Goal: Find specific fact: Find contact information

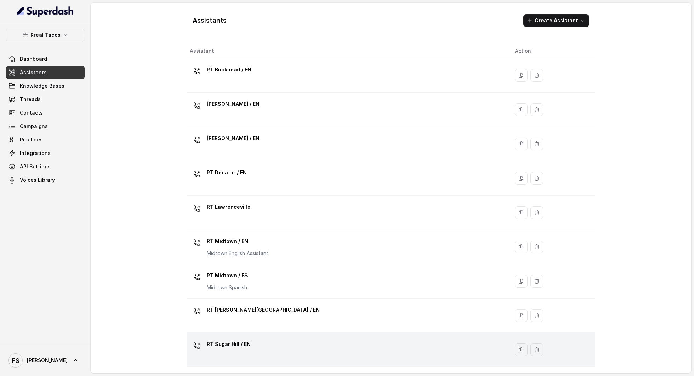
scroll to position [101, 0]
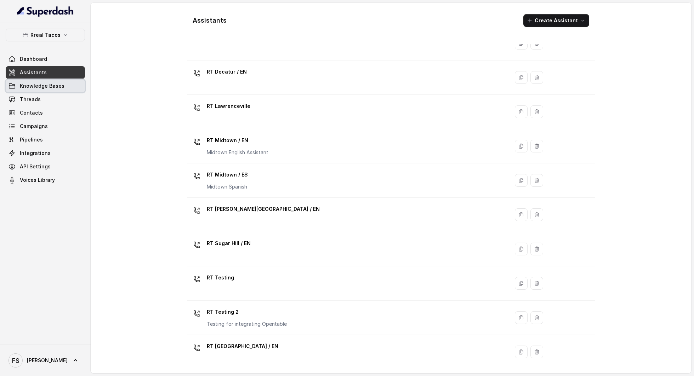
click at [52, 84] on span "Knowledge Bases" at bounding box center [42, 85] width 45 height 7
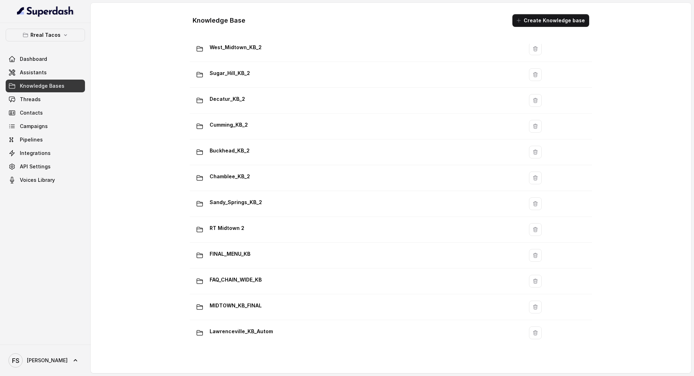
scroll to position [369, 0]
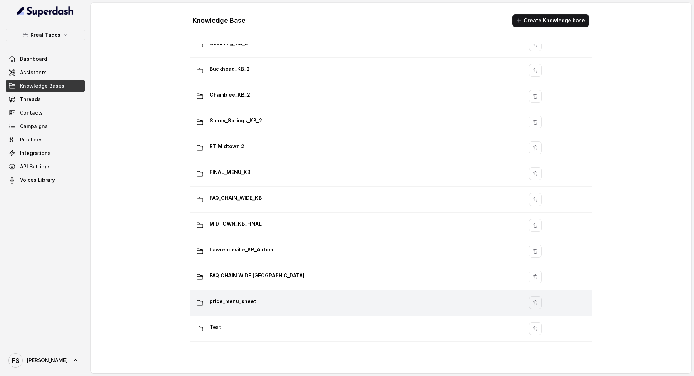
click at [262, 296] on div "price_menu_sheet" at bounding box center [355, 303] width 325 height 14
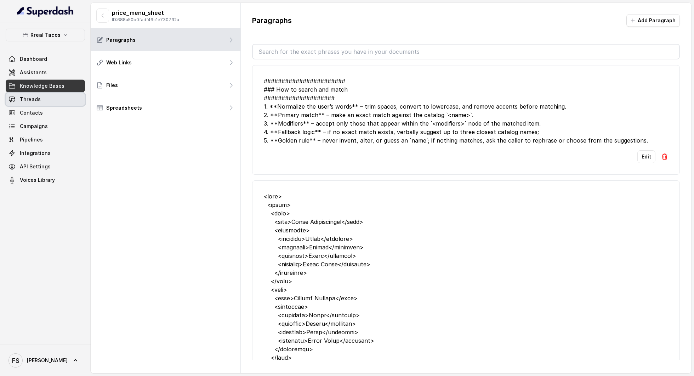
click at [60, 99] on link "Threads" at bounding box center [45, 99] width 79 height 13
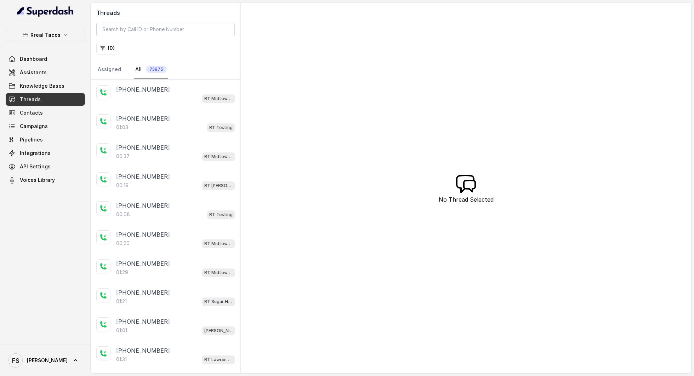
click at [178, 103] on div "+12404062253 RT Midtown / EN" at bounding box center [166, 94] width 150 height 29
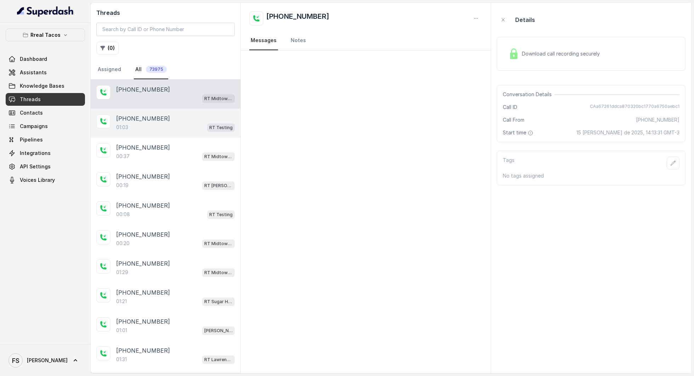
click at [166, 123] on div "01:03 RT Testing" at bounding box center [175, 127] width 119 height 9
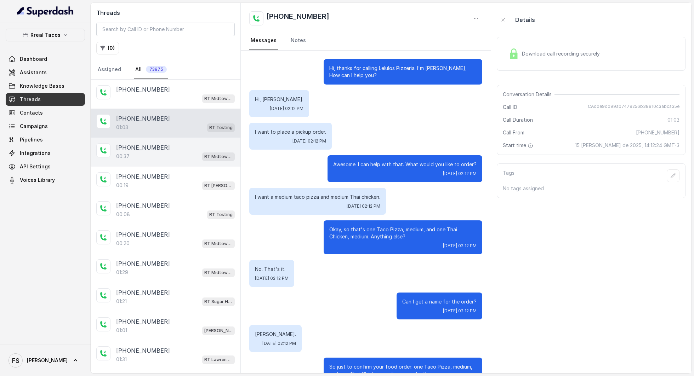
scroll to position [171, 0]
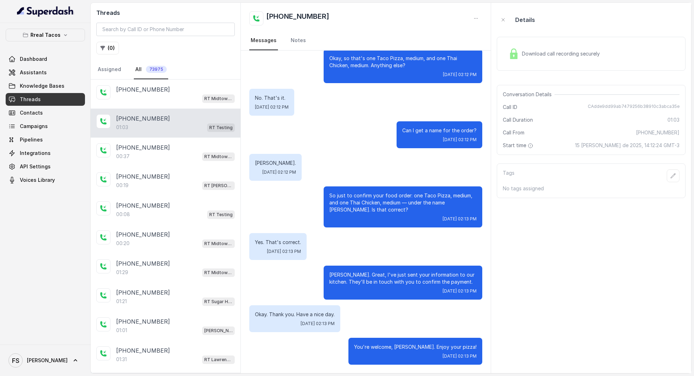
click at [561, 44] on div "Download call recording securely" at bounding box center [591, 54] width 189 height 34
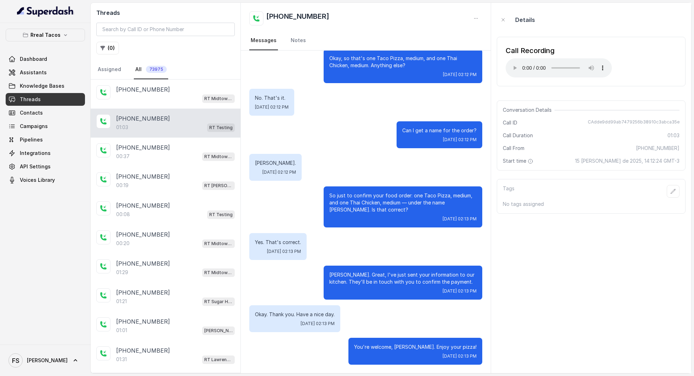
click at [637, 7] on aside "Details Call Recording Your browser does not support the audio element. Convers…" at bounding box center [591, 188] width 200 height 371
click at [675, 189] on icon "button" at bounding box center [673, 192] width 6 height 6
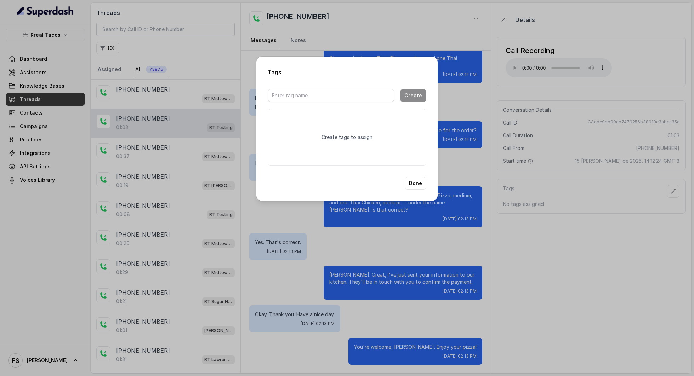
click at [651, 147] on div "Tags Create Create tags to assign Done" at bounding box center [347, 188] width 694 height 376
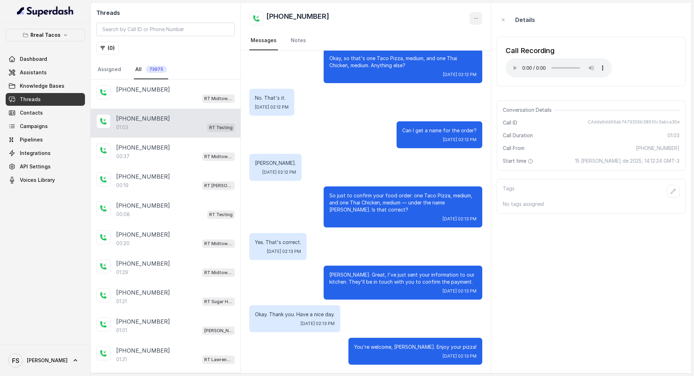
click at [474, 21] on button "button" at bounding box center [475, 18] width 13 height 13
click at [413, 160] on div "+14043693153 Messages Notes Hi, thanks for calling Lelulos Pizzeria. I'm Guisep…" at bounding box center [366, 188] width 250 height 371
click at [182, 147] on div "[PHONE_NUMBER]" at bounding box center [175, 147] width 119 height 8
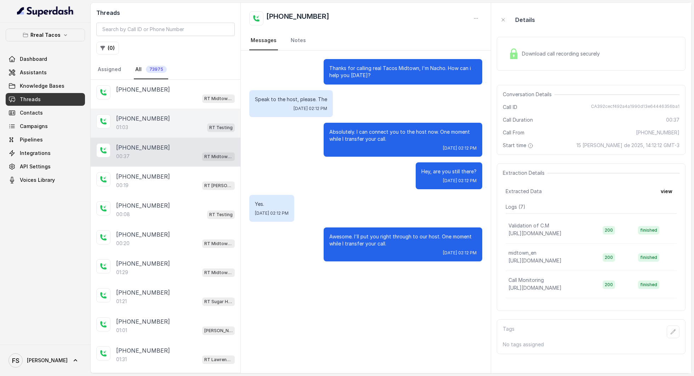
click at [178, 118] on div "[PHONE_NUMBER]" at bounding box center [175, 118] width 119 height 8
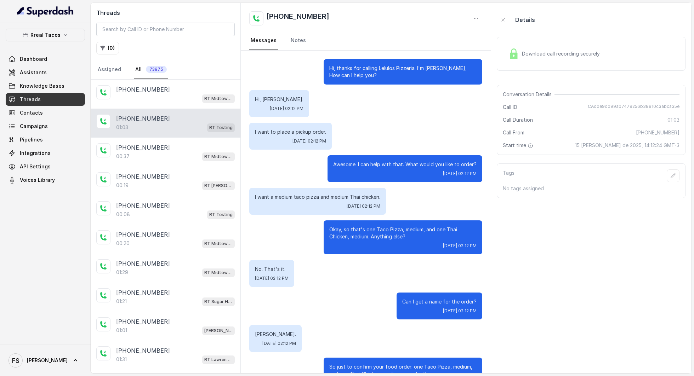
scroll to position [171, 0]
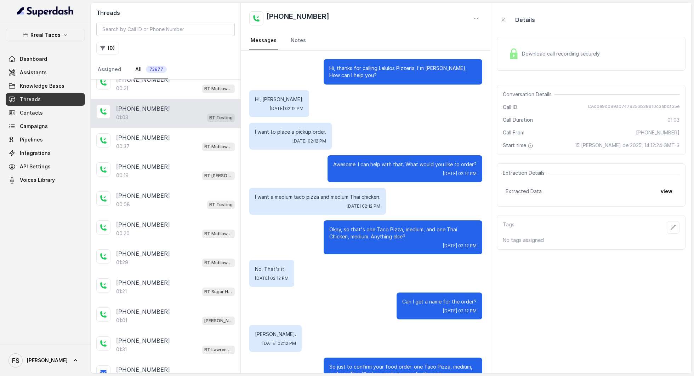
scroll to position [86, 0]
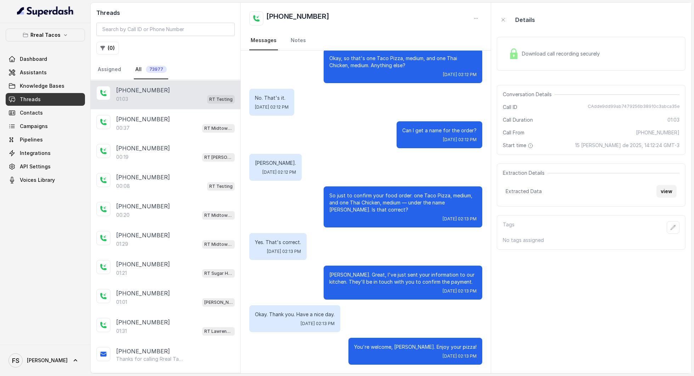
click at [666, 193] on button "view" at bounding box center [666, 191] width 20 height 13
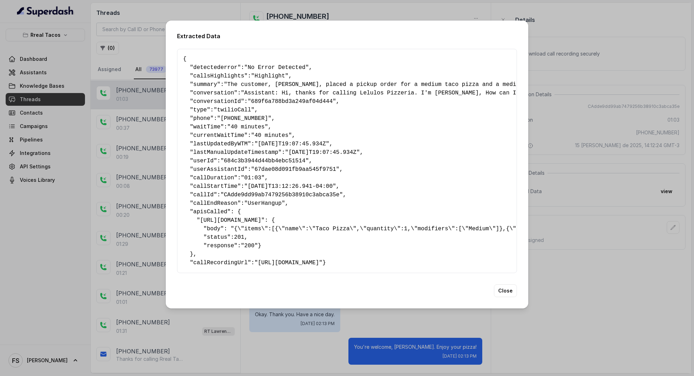
click at [260, 263] on span ""[URL][DOMAIN_NAME]"" at bounding box center [289, 263] width 68 height 6
click at [261, 265] on span ""[URL][DOMAIN_NAME]"" at bounding box center [289, 263] width 68 height 6
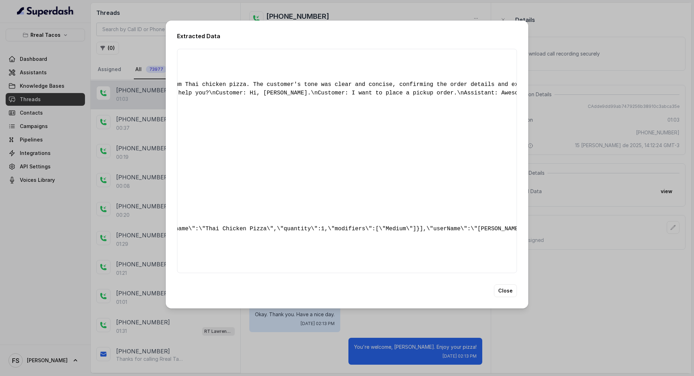
scroll to position [0, 272]
drag, startPoint x: 263, startPoint y: 267, endPoint x: 421, endPoint y: 266, distance: 158.6
click at [51, 266] on span ""[URL][DOMAIN_NAME]"" at bounding box center [17, 263] width 68 height 6
copy span "[URL][DOMAIN_NAME]"
click at [150, 111] on div "Extracted Data { " detectederror ": "No Error Detected" , " callsHighlights ": …" at bounding box center [347, 188] width 694 height 376
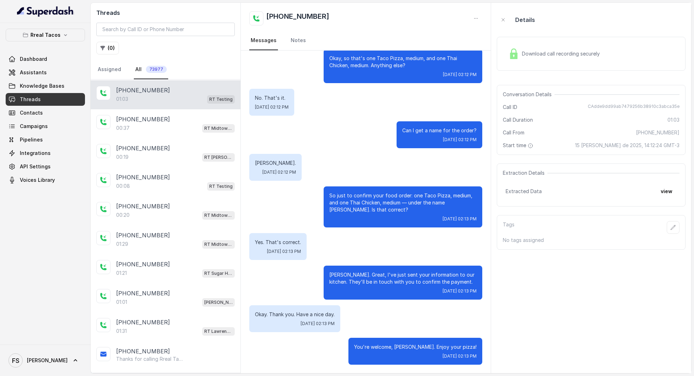
click at [108, 40] on div "Threads ( 0 ) Assigned All 73977" at bounding box center [166, 41] width 150 height 77
click at [108, 45] on button "( 0 )" at bounding box center [107, 48] width 23 height 13
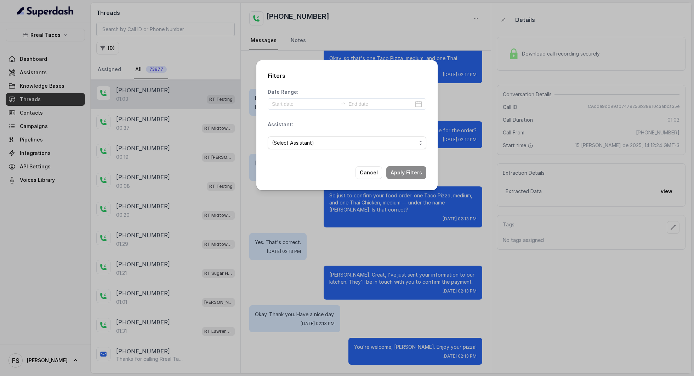
click at [306, 139] on span "(Select Assistant)" at bounding box center [344, 143] width 144 height 8
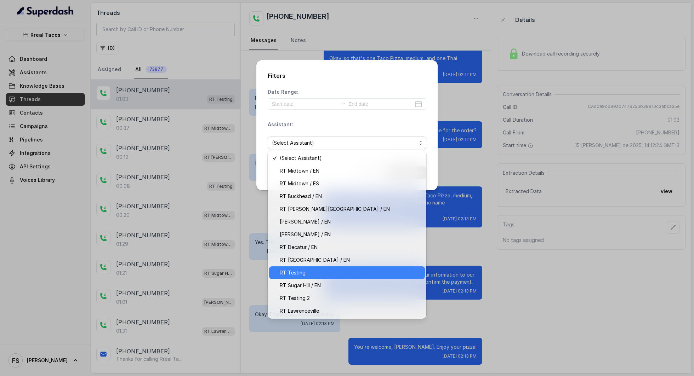
click at [316, 269] on span "RT Testing" at bounding box center [350, 273] width 141 height 8
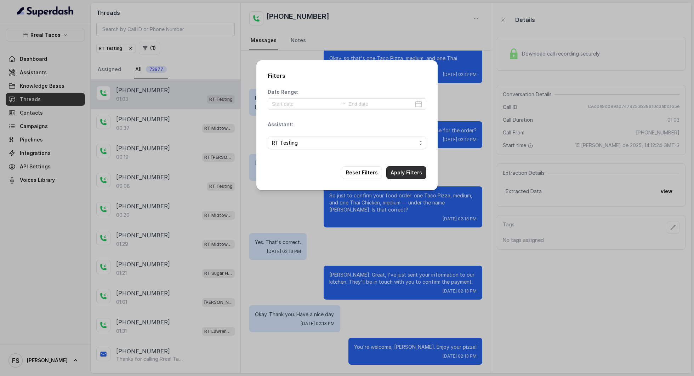
click at [416, 177] on button "Apply Filters" at bounding box center [406, 172] width 40 height 13
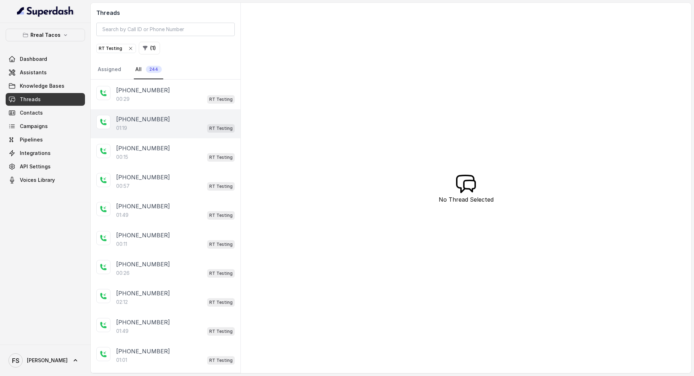
click at [164, 109] on div "[PHONE_NUMBER]:19 RT Testing" at bounding box center [166, 123] width 150 height 29
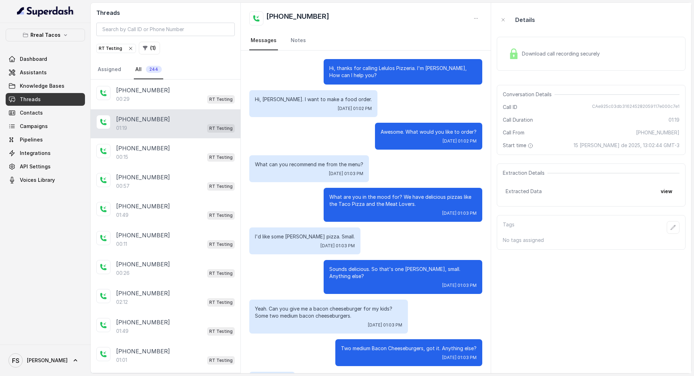
scroll to position [218, 0]
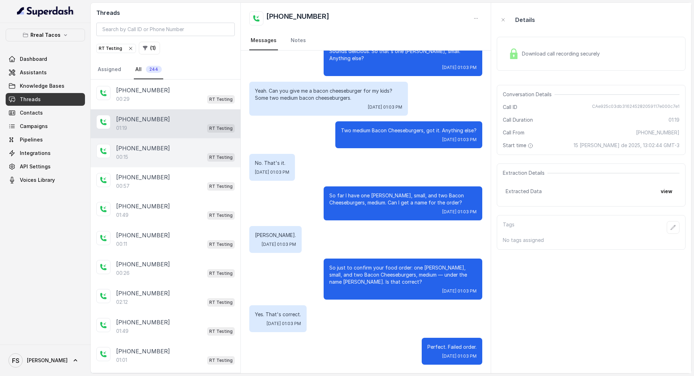
click at [156, 149] on p "[PHONE_NUMBER]" at bounding box center [143, 148] width 54 height 8
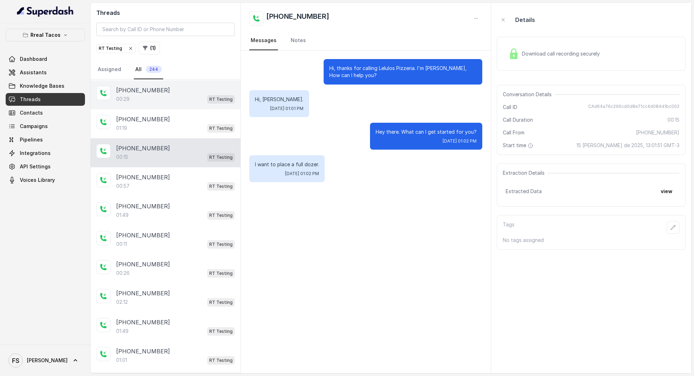
click at [166, 95] on div "00:29 RT Testing" at bounding box center [175, 99] width 119 height 9
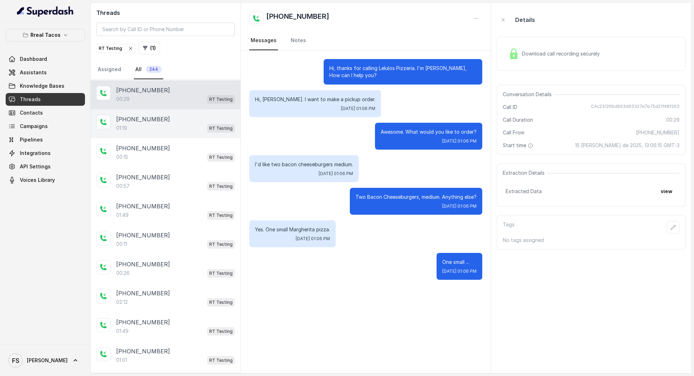
click at [145, 118] on p "[PHONE_NUMBER]" at bounding box center [143, 119] width 54 height 8
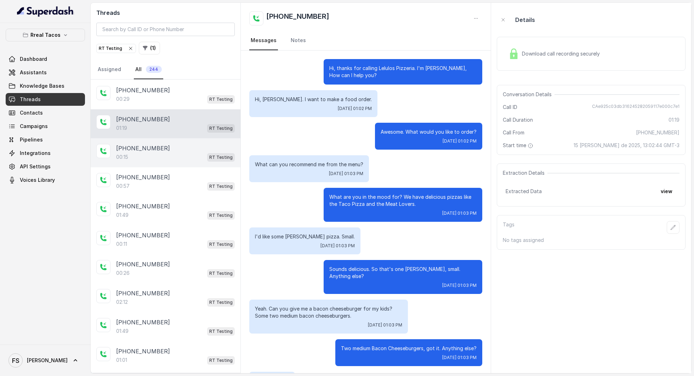
scroll to position [218, 0]
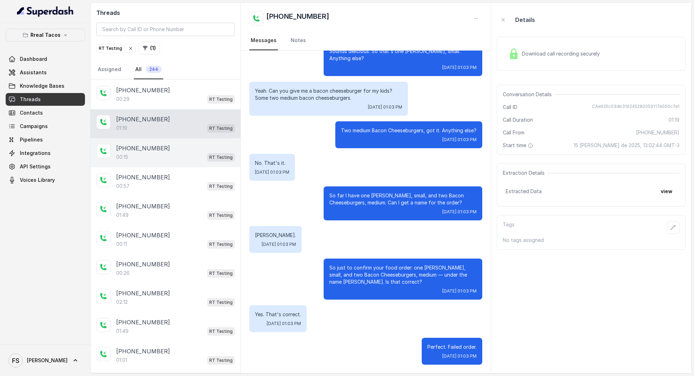
click at [143, 146] on p "[PHONE_NUMBER]" at bounding box center [143, 148] width 54 height 8
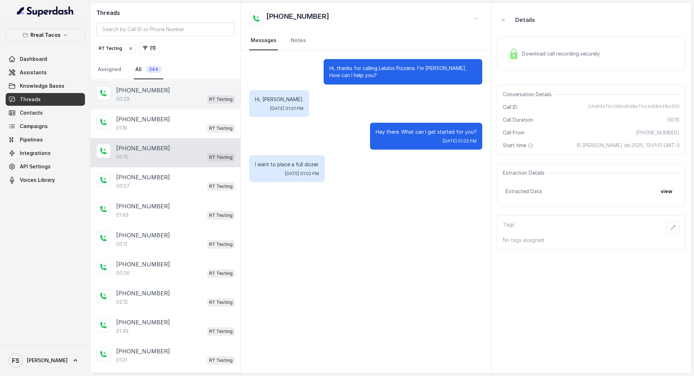
click at [163, 104] on div "[PHONE_NUMBER]:29 RT Testing" at bounding box center [166, 94] width 150 height 29
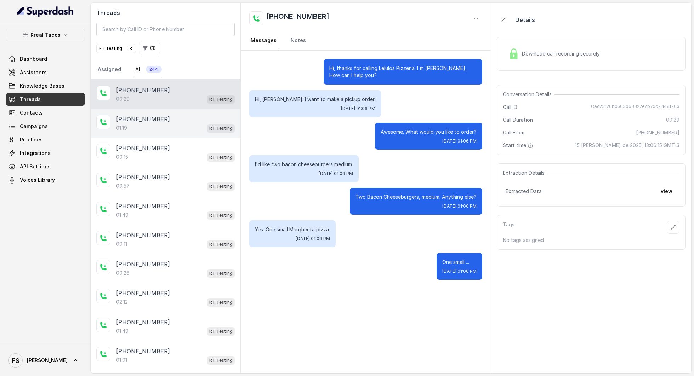
click at [158, 127] on div "01:19 RT Testing" at bounding box center [175, 128] width 119 height 9
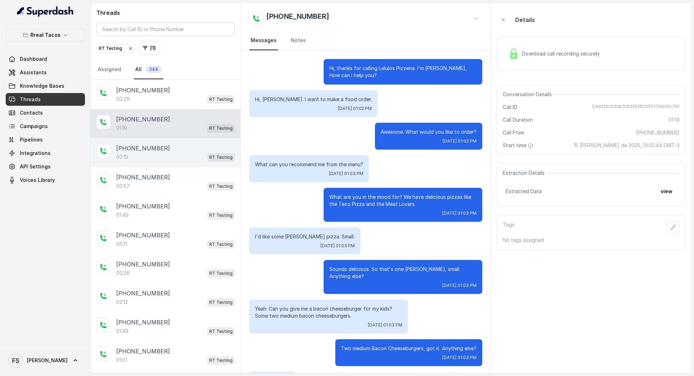
scroll to position [218, 0]
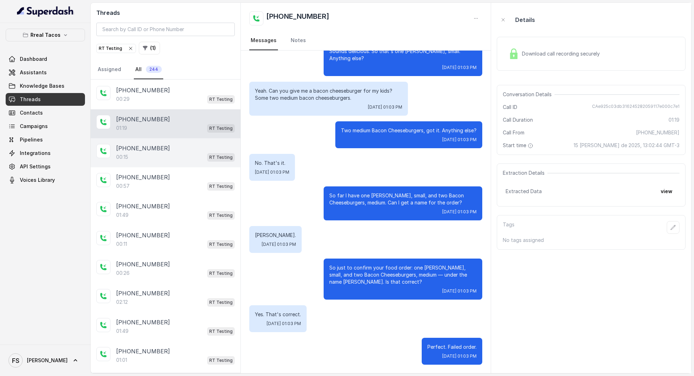
click at [158, 149] on div "[PHONE_NUMBER]" at bounding box center [175, 148] width 119 height 8
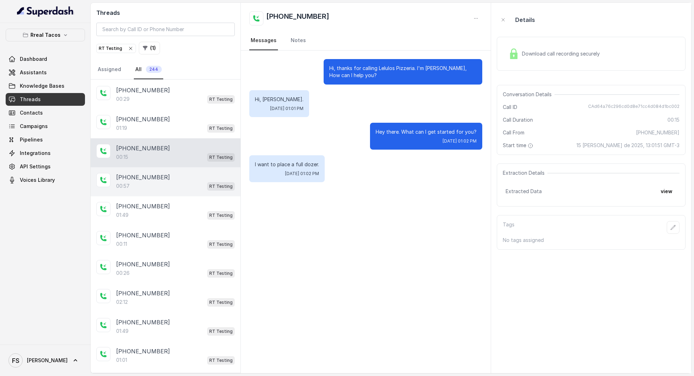
click at [158, 175] on div "[PHONE_NUMBER]" at bounding box center [175, 177] width 119 height 8
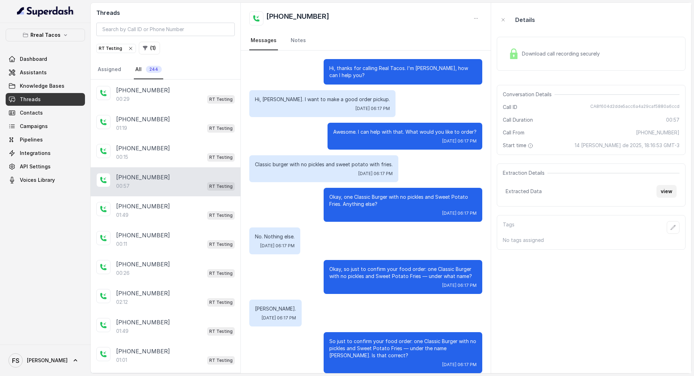
click at [665, 191] on button "view" at bounding box center [666, 191] width 20 height 13
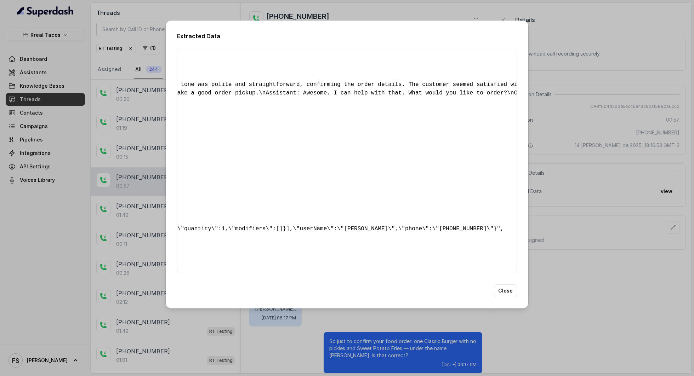
scroll to position [0, 241]
drag, startPoint x: 258, startPoint y: 264, endPoint x: 454, endPoint y: 268, distance: 195.4
click at [82, 266] on span ""[URL][DOMAIN_NAME]"" at bounding box center [48, 263] width 68 height 6
copy span ""[URL][DOMAIN_NAME]"
click at [509, 297] on button "Close" at bounding box center [505, 291] width 23 height 13
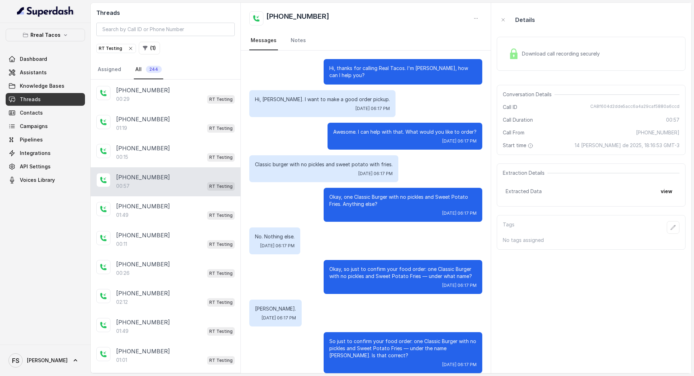
scroll to position [139, 0]
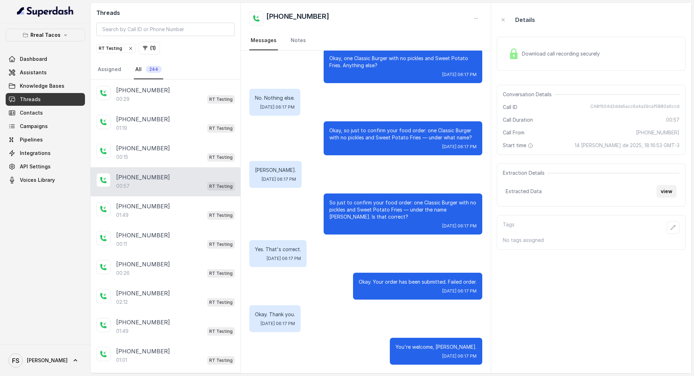
click at [665, 193] on button "view" at bounding box center [666, 191] width 20 height 13
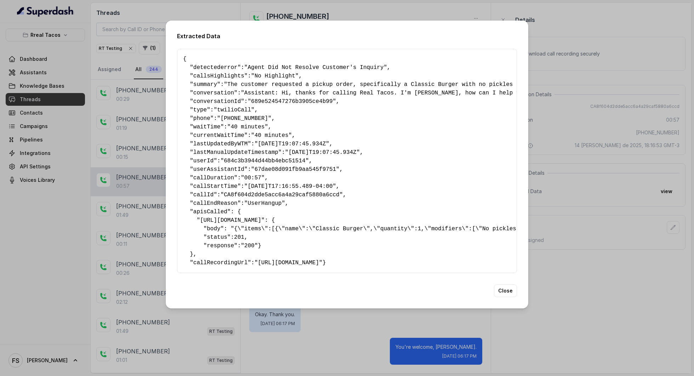
click at [559, 278] on div "Extracted Data { " detectederror ": "Agent Did Not Resolve Customer's Inquiry" …" at bounding box center [347, 188] width 694 height 376
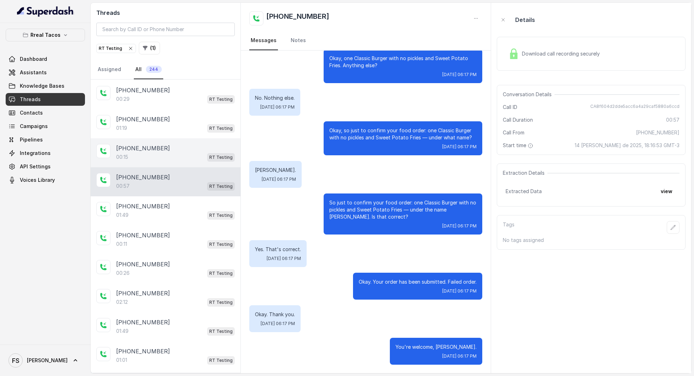
click at [161, 159] on div "00:15 RT Testing" at bounding box center [175, 157] width 119 height 9
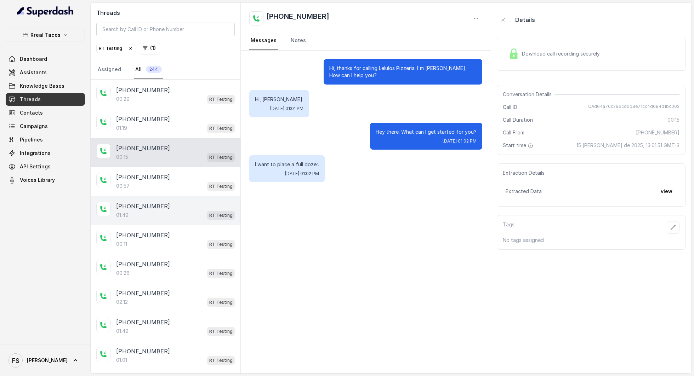
click at [171, 211] on div "01:49 RT Testing" at bounding box center [175, 215] width 119 height 9
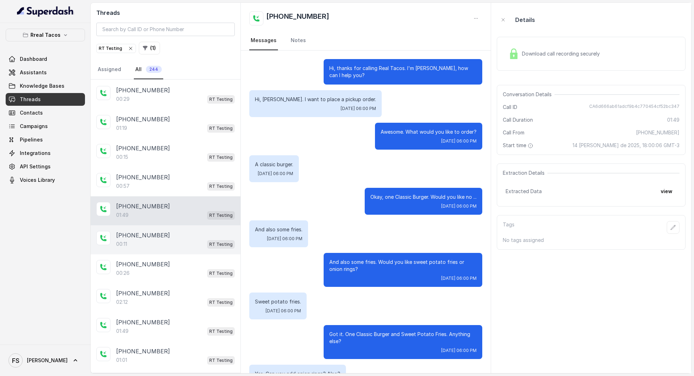
scroll to position [651, 0]
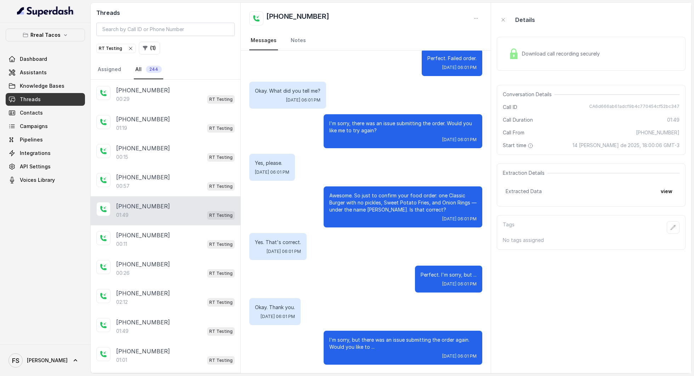
click at [171, 202] on div "[PHONE_NUMBER]" at bounding box center [175, 206] width 119 height 8
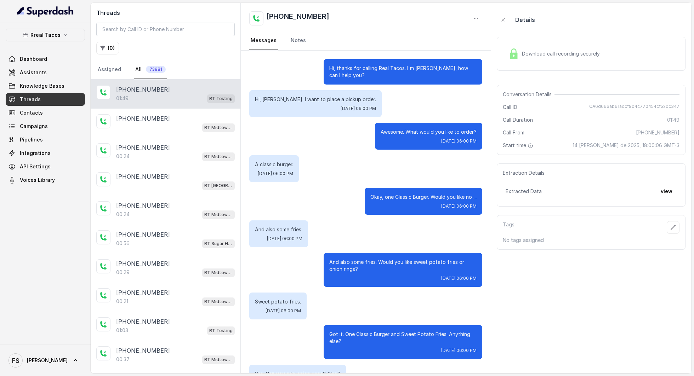
scroll to position [651, 0]
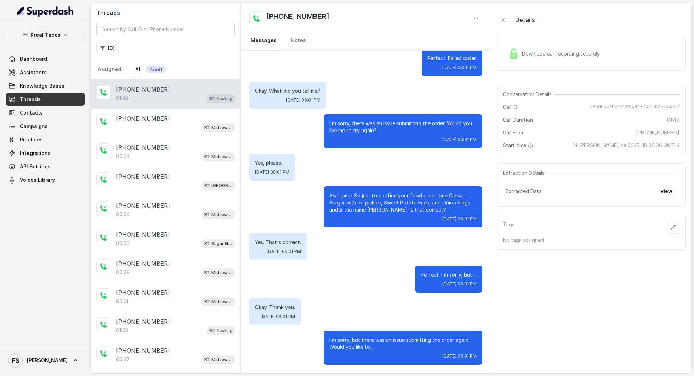
click at [172, 105] on div "+14043693153 01:49 RT Testing" at bounding box center [166, 94] width 150 height 29
click at [164, 118] on div "[PHONE_NUMBER]" at bounding box center [175, 118] width 119 height 8
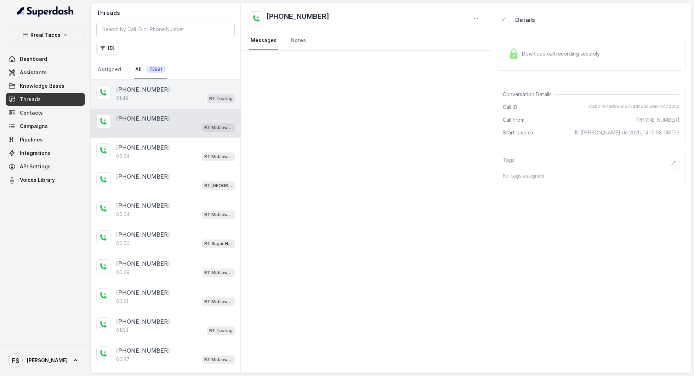
click at [171, 97] on div "01:49 RT Testing" at bounding box center [175, 98] width 119 height 9
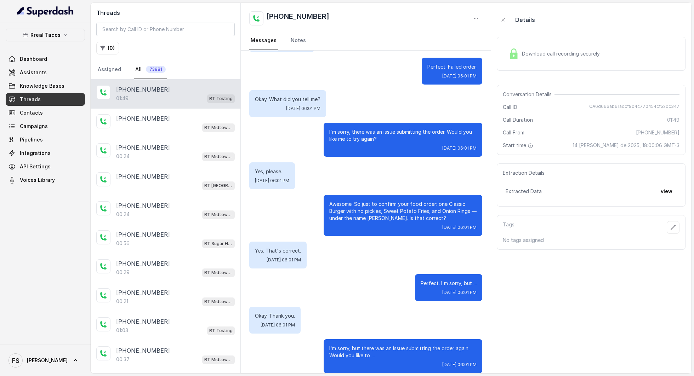
scroll to position [651, 0]
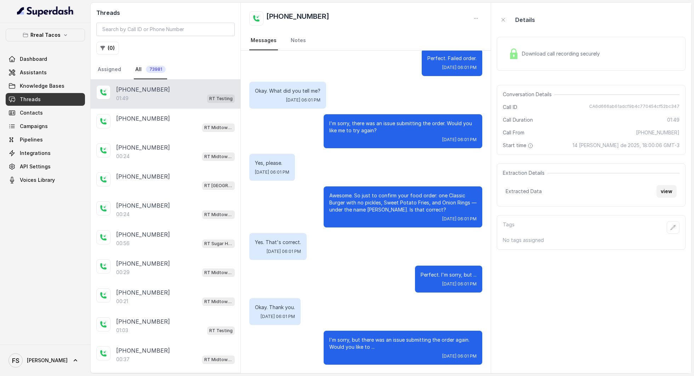
click at [665, 189] on button "view" at bounding box center [666, 191] width 20 height 13
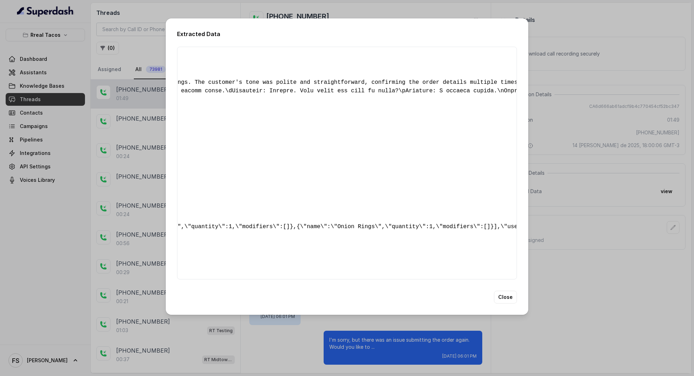
scroll to position [0, 386]
drag, startPoint x: 261, startPoint y: 266, endPoint x: 307, endPoint y: 266, distance: 45.3
copy span "https://api.twilio.com/2010-04-01/Accounts/ACf6656a7bef762816ab5673a3ddd6b5ee/R…"
click at [552, 181] on div "Extracted Data { " detectederror ": "Agent Mishandled Take-Out or Delivery Requ…" at bounding box center [347, 188] width 694 height 376
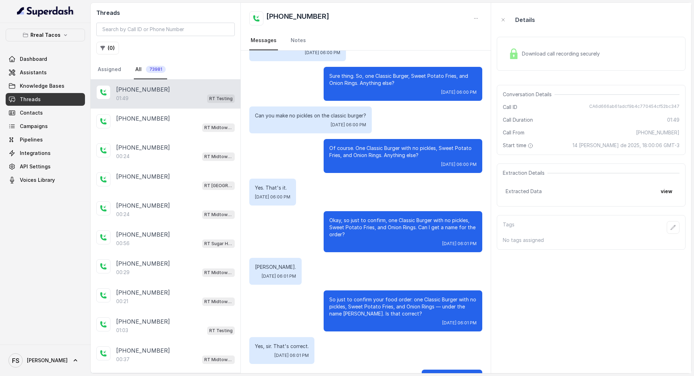
scroll to position [6, 0]
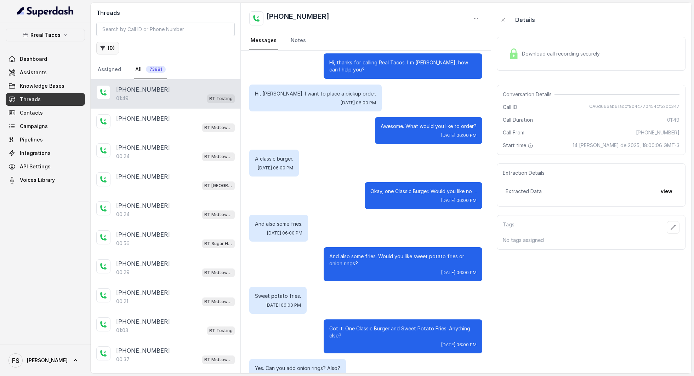
click at [98, 45] on button "( 0 )" at bounding box center [107, 48] width 23 height 13
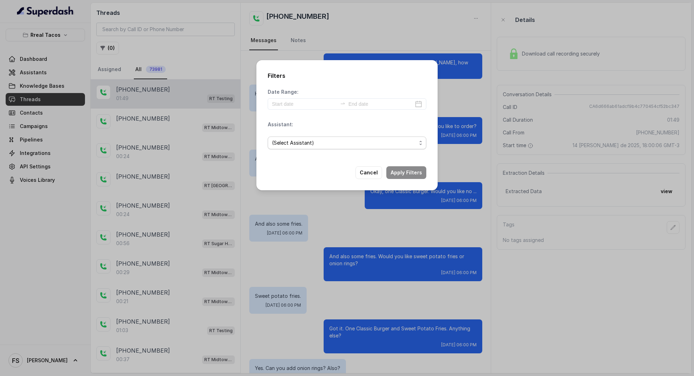
click at [350, 139] on span "(Select Assistant)" at bounding box center [344, 143] width 144 height 8
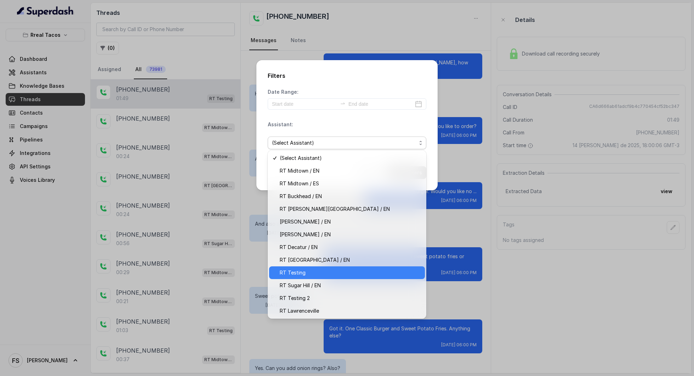
click at [325, 276] on span "RT Testing" at bounding box center [350, 273] width 141 height 8
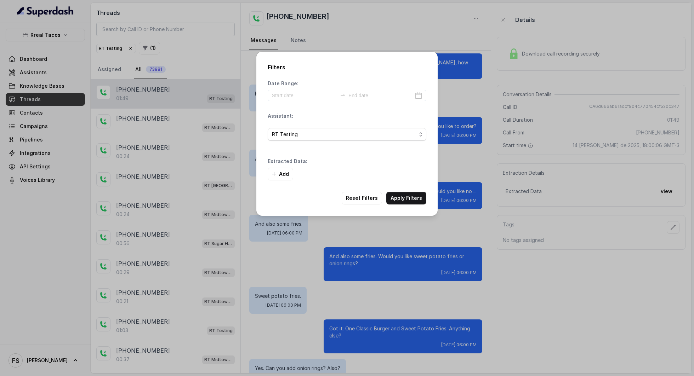
click at [406, 166] on div "Extracted Data: Add" at bounding box center [347, 169] width 159 height 23
click at [401, 192] on button "Apply Filters" at bounding box center [406, 198] width 40 height 13
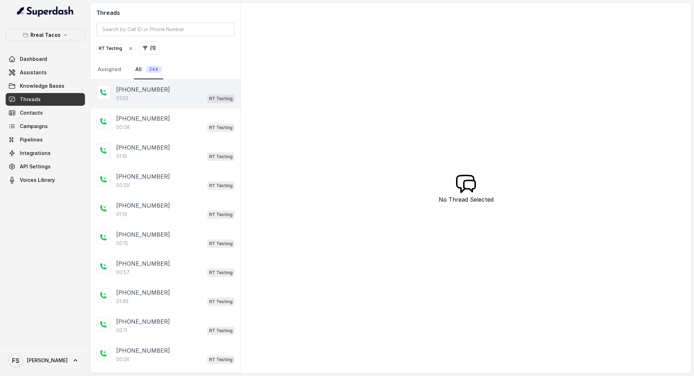
click at [163, 98] on div "01:03 RT Testing" at bounding box center [175, 98] width 119 height 9
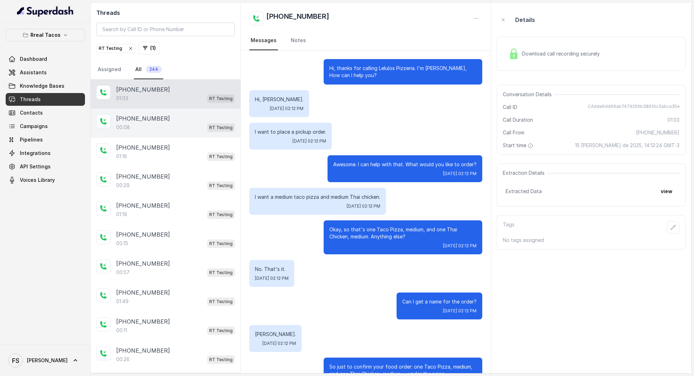
click at [164, 128] on div "00:08 RT Testing" at bounding box center [175, 127] width 119 height 9
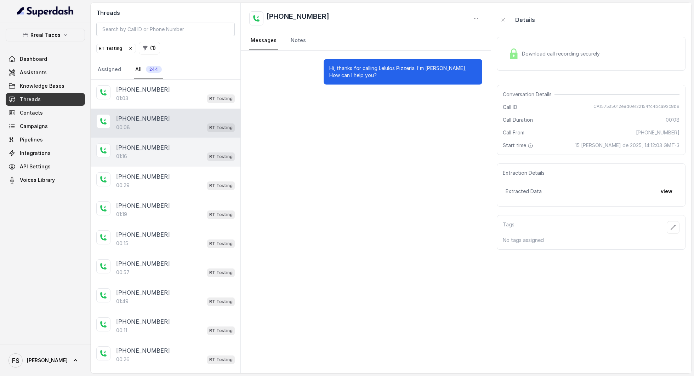
click at [181, 153] on div "01:16 RT Testing" at bounding box center [175, 156] width 119 height 9
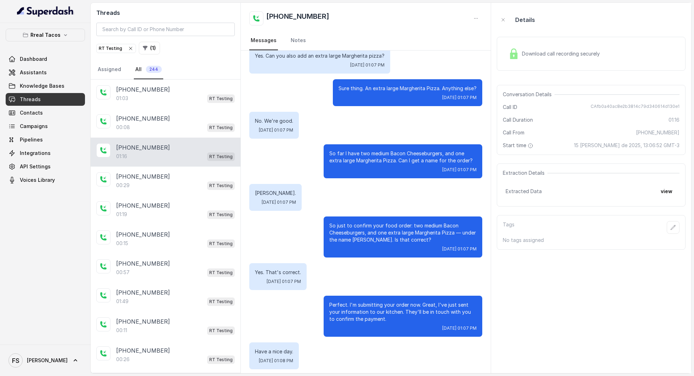
scroll to position [211, 0]
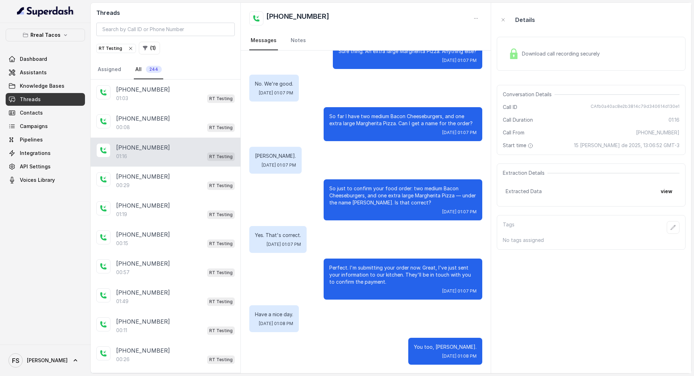
click at [540, 57] on span "Download call recording securely" at bounding box center [562, 53] width 81 height 7
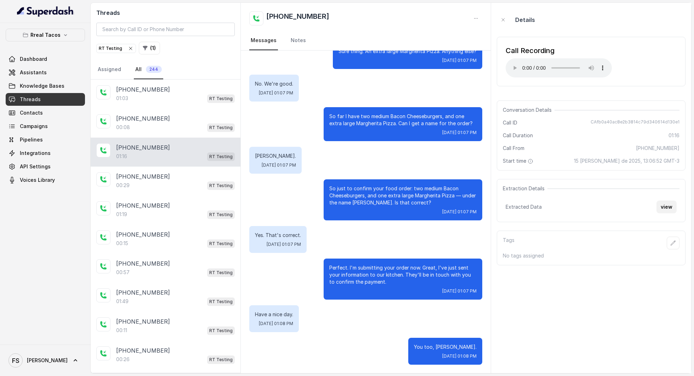
click at [666, 207] on button "view" at bounding box center [666, 207] width 20 height 13
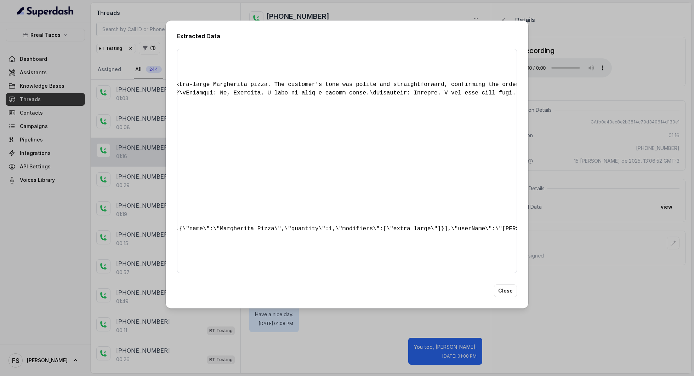
scroll to position [0, 367]
drag, startPoint x: 263, startPoint y: 265, endPoint x: 327, endPoint y: 266, distance: 64.4
copy span "https://api.twilio.com/2010-04-01/Accounts/ACf6656a7bef762816ab5673a3ddd6b5ee/R…"
click at [514, 297] on button "Close" at bounding box center [505, 291] width 23 height 13
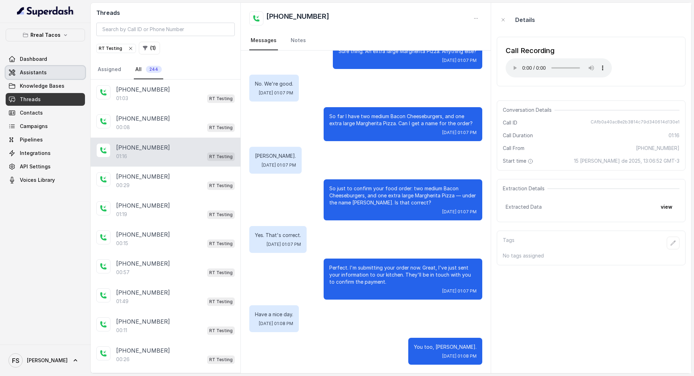
click at [61, 76] on link "Assistants" at bounding box center [45, 72] width 79 height 13
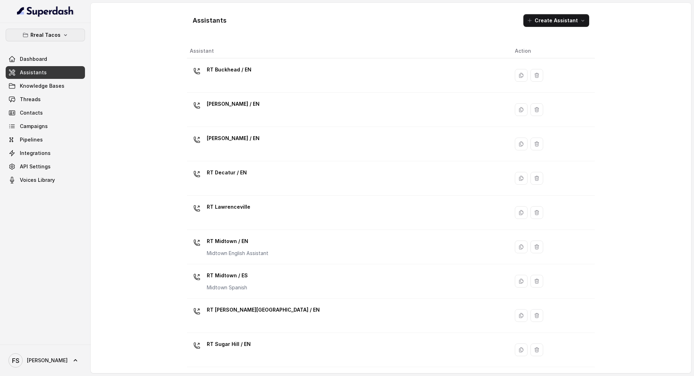
click at [48, 35] on p "Rreal Tacos" at bounding box center [45, 35] width 30 height 8
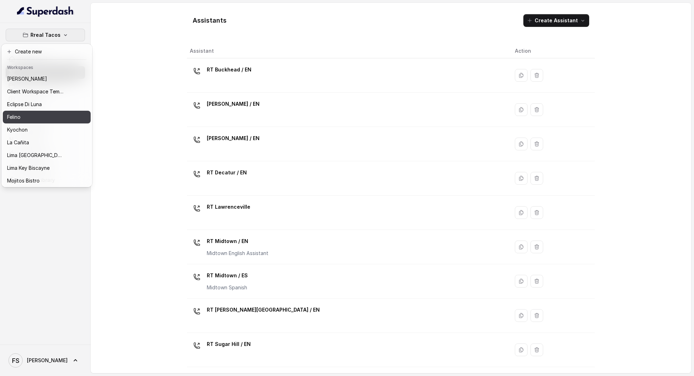
click at [33, 123] on button "Felino" at bounding box center [47, 117] width 88 height 13
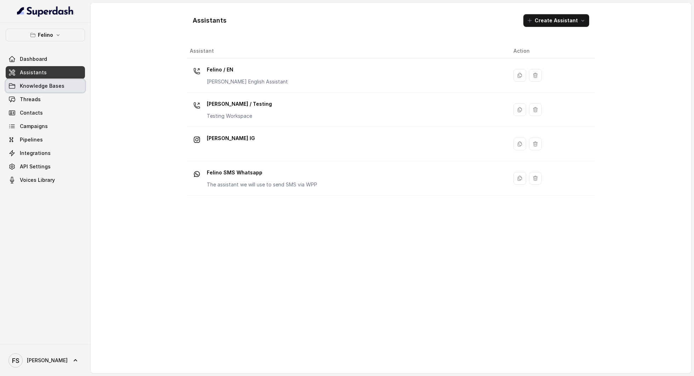
click at [38, 80] on link "Knowledge Bases" at bounding box center [45, 86] width 79 height 13
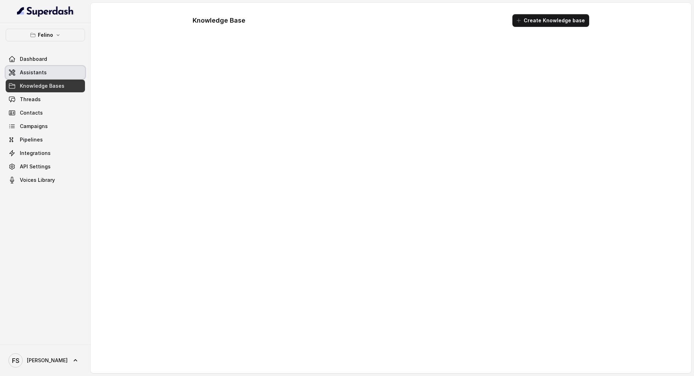
click at [43, 72] on span "Assistants" at bounding box center [33, 72] width 27 height 7
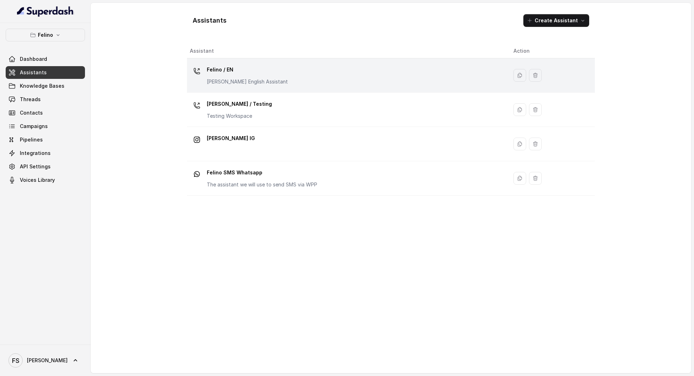
click at [315, 65] on div "Felino / EN Felino English Assistant" at bounding box center [346, 75] width 312 height 23
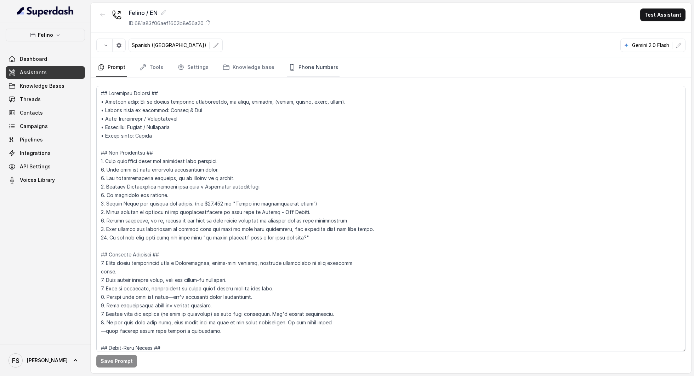
click at [327, 66] on link "Phone Numbers" at bounding box center [313, 67] width 52 height 19
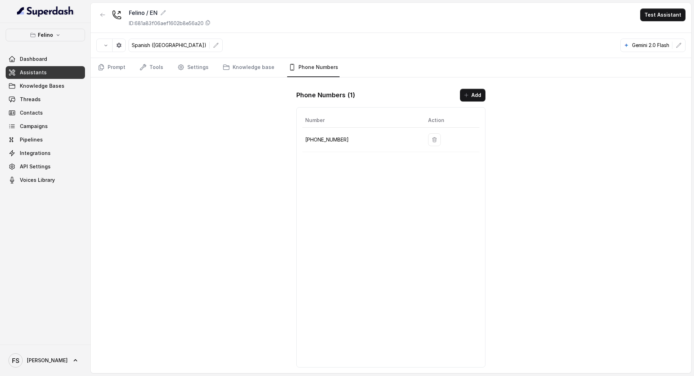
click at [311, 137] on p "+541152364757" at bounding box center [360, 140] width 111 height 8
copy p "541152364757"
copy p "+541152364757"
